Goal: Transaction & Acquisition: Purchase product/service

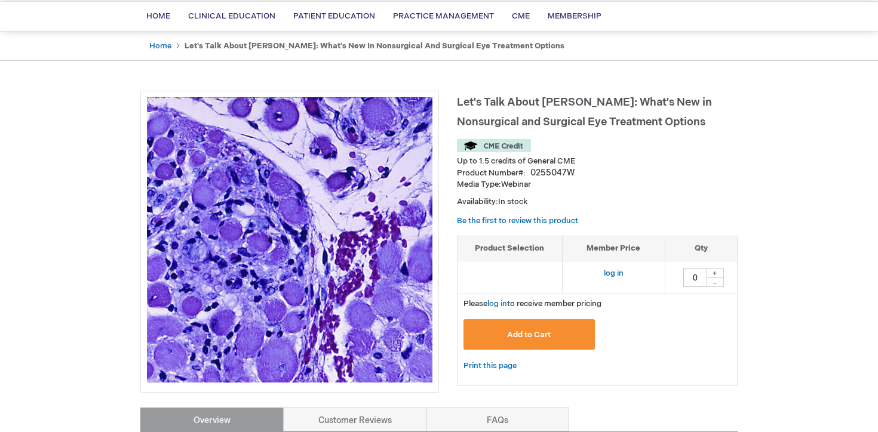
click at [528, 347] on button "Add to Cart" at bounding box center [528, 334] width 131 height 30
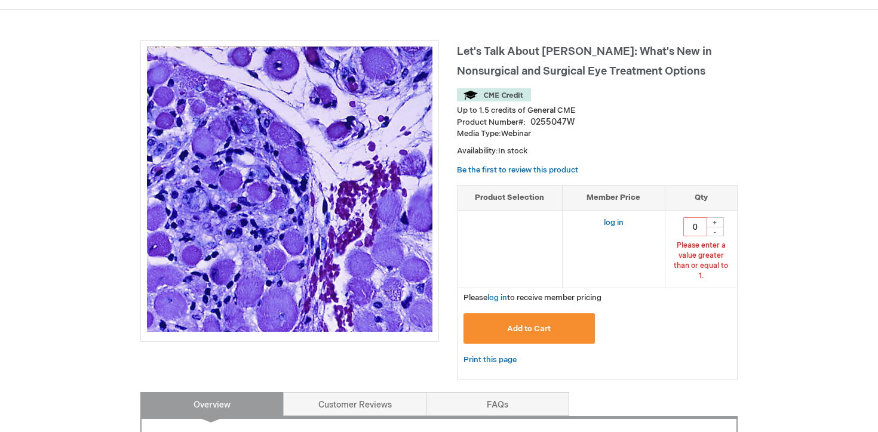
scroll to position [137, 0]
click at [503, 293] on link "log in" at bounding box center [497, 298] width 20 height 10
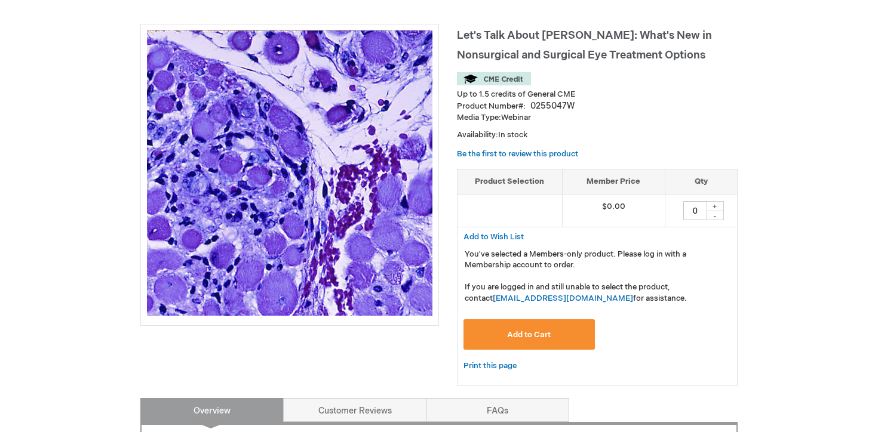
click at [536, 343] on button "Add to Cart" at bounding box center [528, 334] width 131 height 30
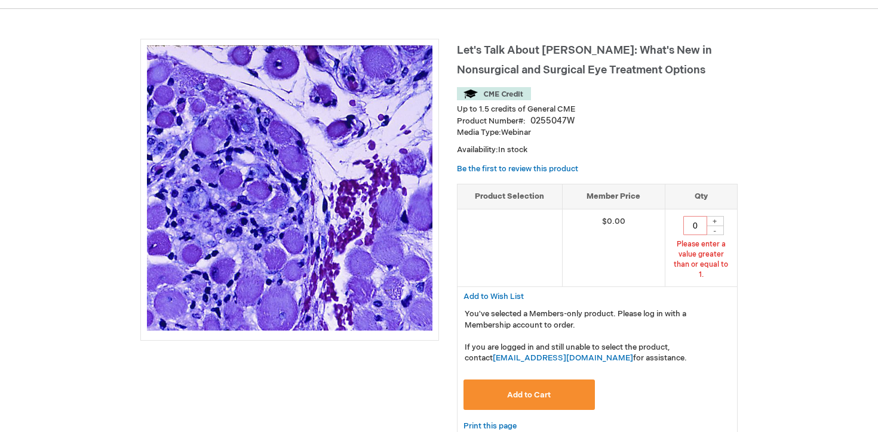
scroll to position [137, 0]
type input "1"
click at [540, 380] on button "Add to Cart" at bounding box center [528, 395] width 131 height 30
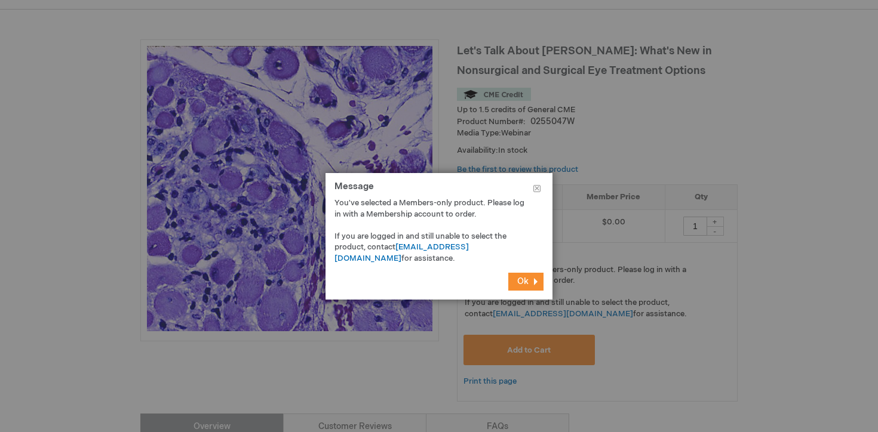
click at [530, 280] on button "Ok" at bounding box center [525, 282] width 35 height 18
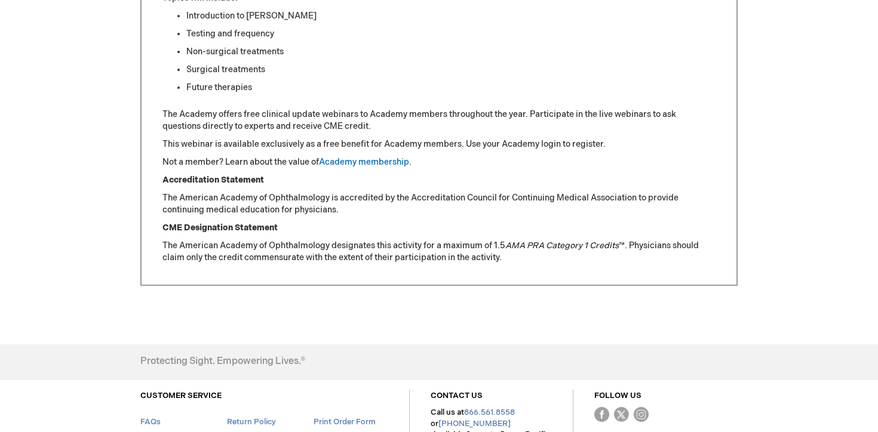
scroll to position [731, 0]
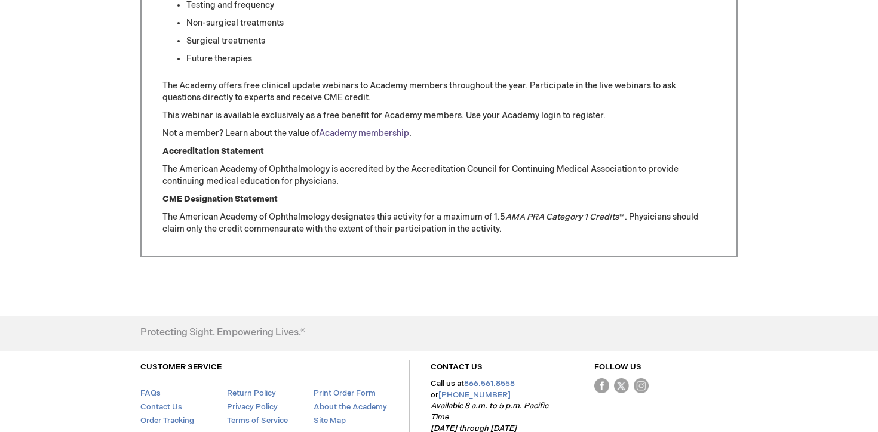
click at [359, 137] on link "Academy membership" at bounding box center [364, 133] width 90 height 10
